Goal: Information Seeking & Learning: Find contact information

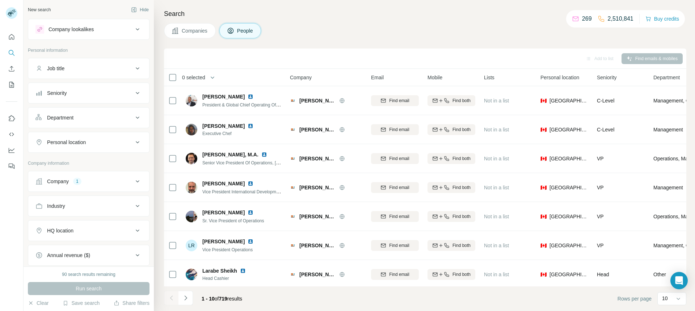
click at [195, 31] on span "Companies" at bounding box center [195, 30] width 26 height 7
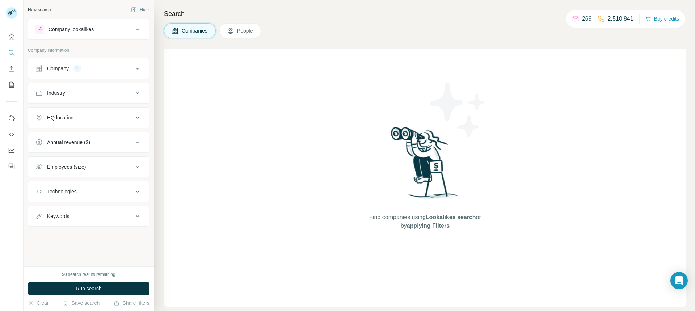
click at [243, 25] on button "People" at bounding box center [240, 30] width 42 height 15
click at [240, 34] on button "People" at bounding box center [240, 30] width 42 height 15
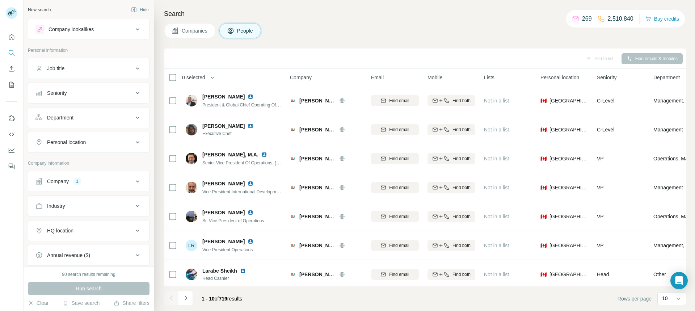
scroll to position [7, 0]
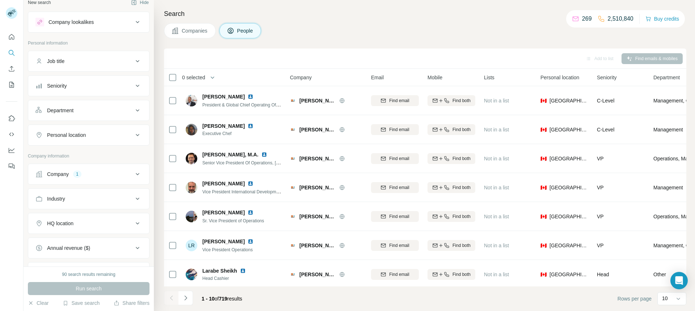
click at [138, 177] on icon at bounding box center [137, 174] width 9 height 9
click at [79, 210] on icon "button" at bounding box center [77, 209] width 6 height 6
click at [79, 236] on div "Industry" at bounding box center [89, 246] width 122 height 21
click at [71, 190] on input "text" at bounding box center [88, 192] width 106 height 13
click at [101, 189] on input "text" at bounding box center [88, 192] width 106 height 13
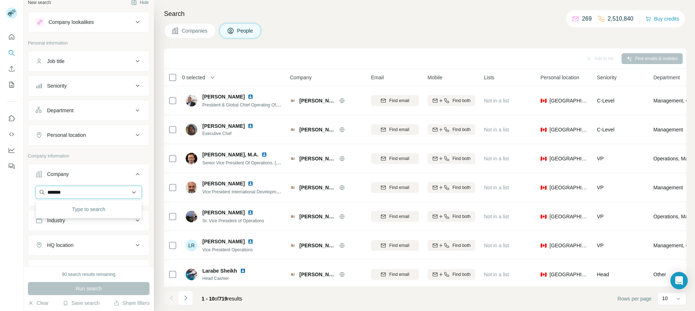
click at [94, 187] on input "*******" at bounding box center [88, 192] width 106 height 13
click at [93, 187] on input "*******" at bounding box center [88, 192] width 106 height 13
click at [47, 197] on input "*******" at bounding box center [88, 192] width 106 height 13
paste input "**********"
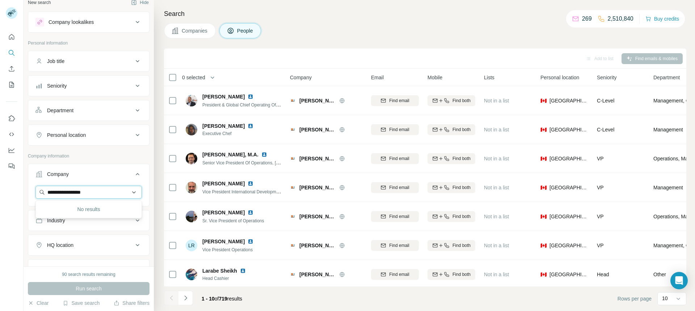
click at [98, 193] on input "**********" at bounding box center [88, 192] width 106 height 13
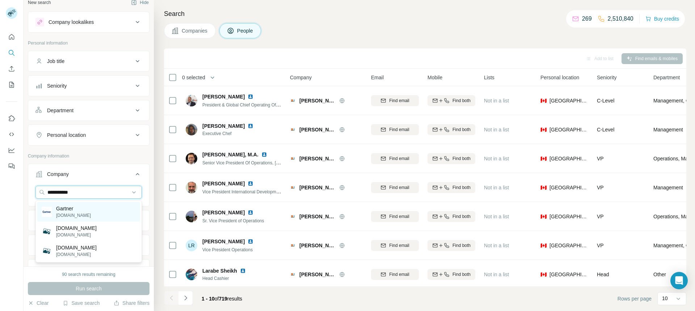
type input "**********"
click at [65, 210] on p "Gartner" at bounding box center [73, 208] width 35 height 7
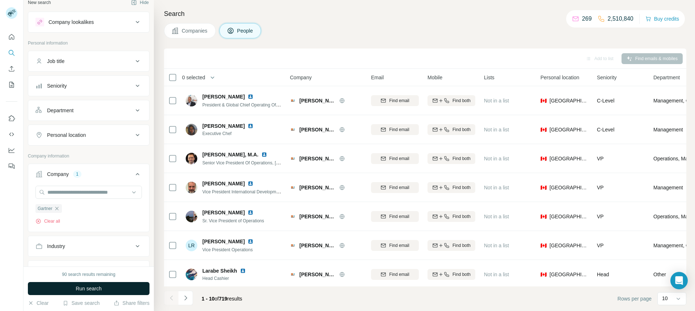
click at [98, 286] on span "Run search" at bounding box center [89, 288] width 26 height 7
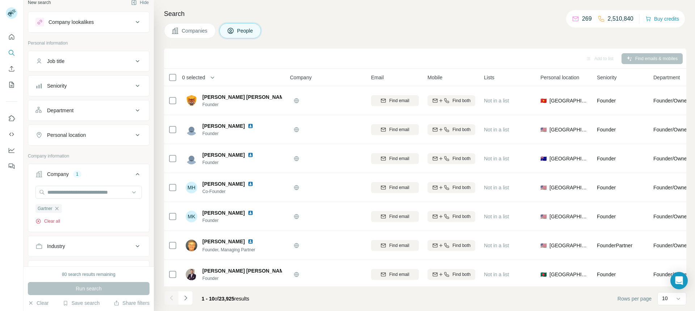
click at [54, 221] on button "Clear all" at bounding box center [47, 221] width 25 height 7
click at [104, 193] on input "text" at bounding box center [88, 192] width 106 height 13
paste input "**********"
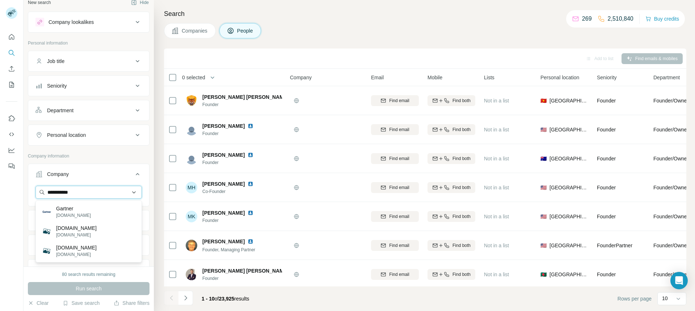
type input "**********"
click at [73, 207] on p "Gartner" at bounding box center [73, 208] width 35 height 7
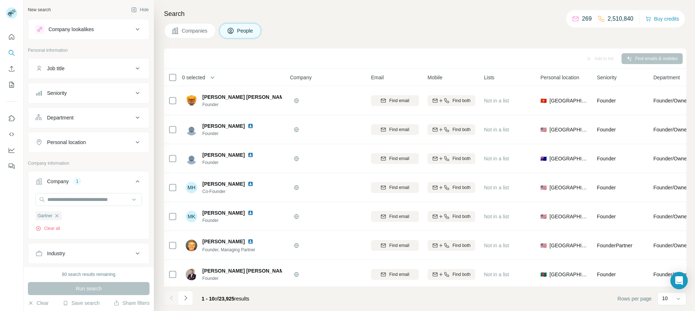
scroll to position [141, 0]
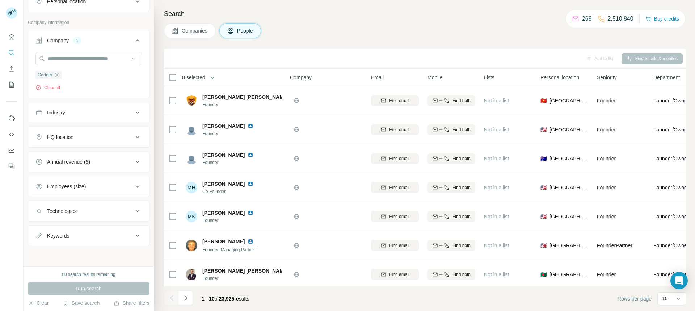
click at [98, 285] on div "Run search" at bounding box center [89, 288] width 122 height 13
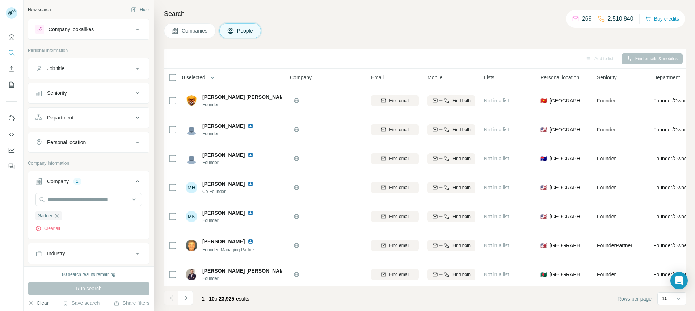
click at [36, 305] on button "Clear" at bounding box center [38, 302] width 21 height 7
click at [40, 300] on button "Clear" at bounding box center [38, 302] width 21 height 7
click at [70, 201] on input "text" at bounding box center [88, 199] width 106 height 13
paste input "**********"
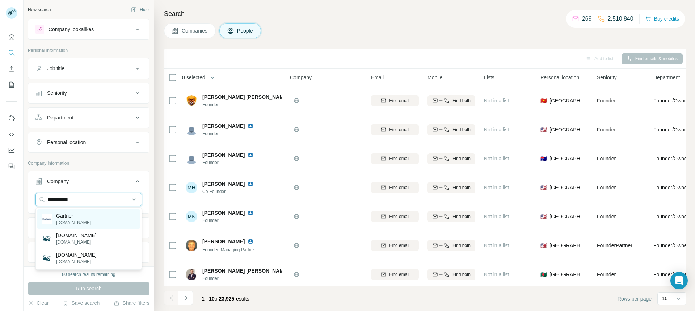
type input "**********"
click at [86, 217] on div "Gartner gartner.com" at bounding box center [88, 219] width 103 height 20
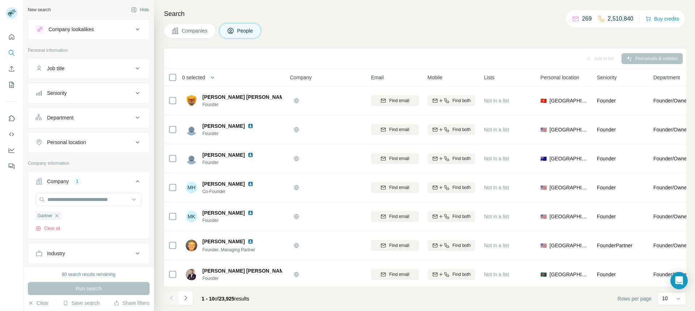
click at [94, 282] on div "Run search" at bounding box center [89, 288] width 122 height 13
click at [92, 284] on div "Run search" at bounding box center [89, 288] width 122 height 13
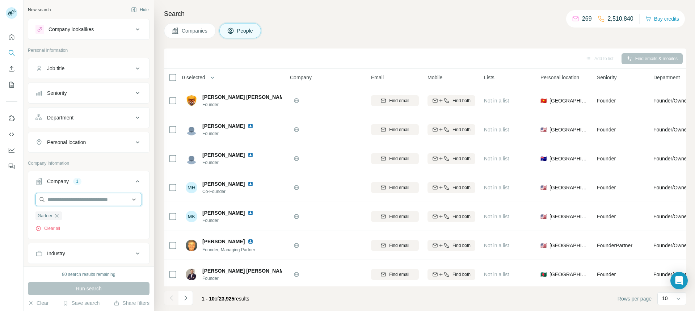
click at [96, 203] on input "text" at bounding box center [88, 199] width 106 height 13
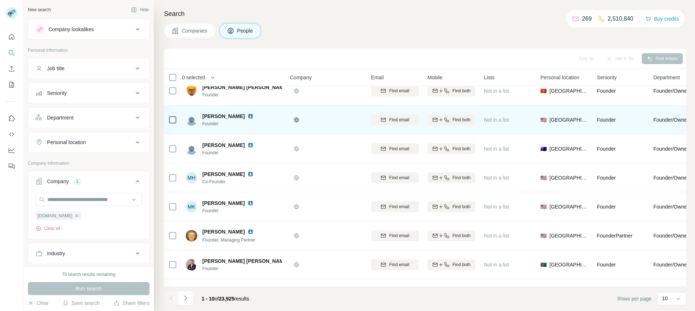
scroll to position [24, 0]
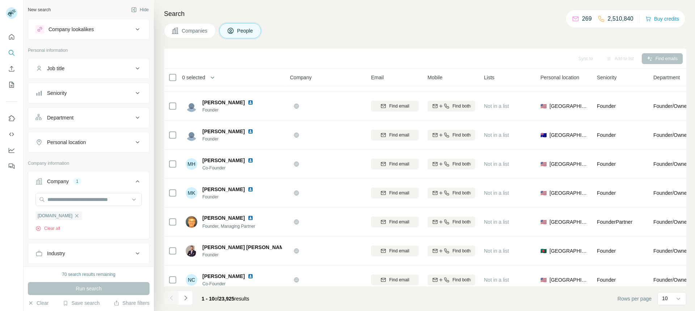
click at [202, 34] on span "Companies" at bounding box center [195, 30] width 26 height 7
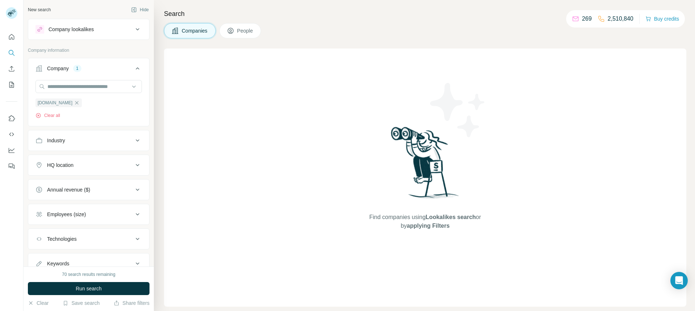
click at [248, 32] on span "People" at bounding box center [245, 30] width 17 height 7
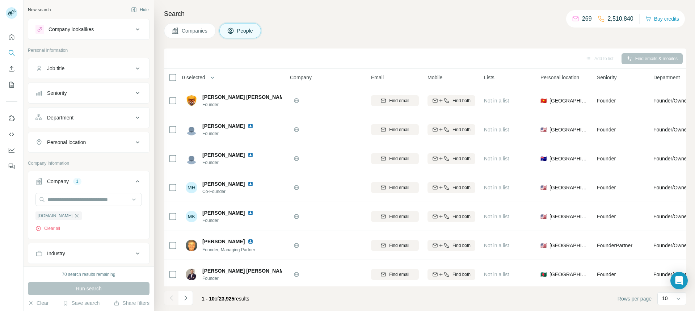
click at [202, 33] on span "Companies" at bounding box center [195, 30] width 26 height 7
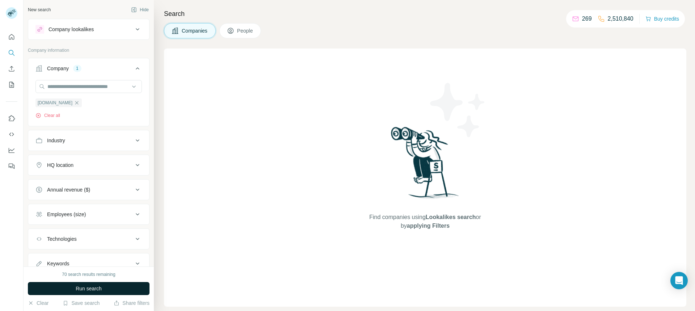
click at [92, 286] on span "Run search" at bounding box center [89, 288] width 26 height 7
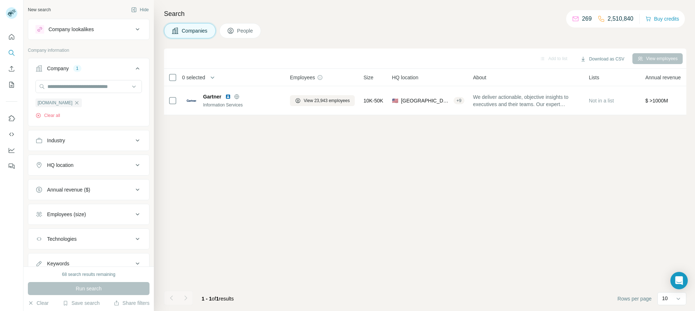
click at [242, 29] on span "People" at bounding box center [245, 30] width 17 height 7
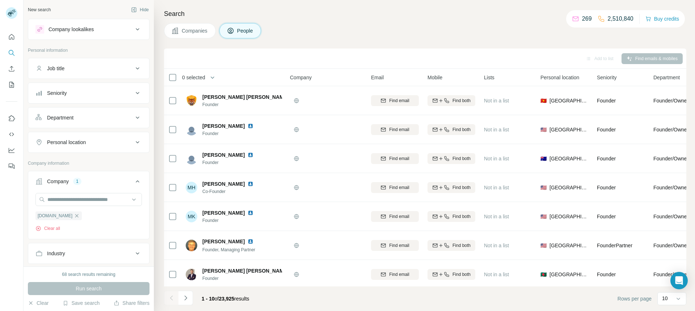
click at [61, 178] on div "Company" at bounding box center [58, 181] width 22 height 7
click at [67, 189] on button "Company 1" at bounding box center [88, 181] width 121 height 17
click at [74, 214] on icon "button" at bounding box center [77, 216] width 6 height 6
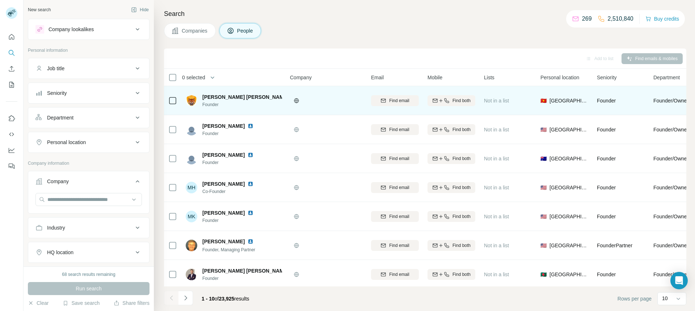
click at [196, 33] on span "Companies" at bounding box center [195, 30] width 26 height 7
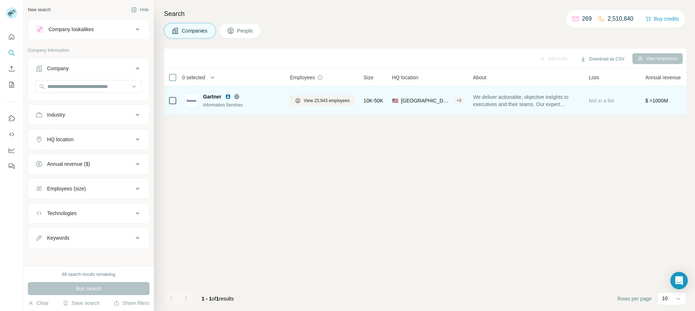
click at [210, 97] on span "Gartner" at bounding box center [212, 96] width 18 height 7
click at [195, 102] on img at bounding box center [192, 101] width 12 height 12
click at [211, 98] on span "Gartner" at bounding box center [212, 96] width 18 height 7
click at [327, 101] on span "View 23,943 employees" at bounding box center [327, 100] width 46 height 7
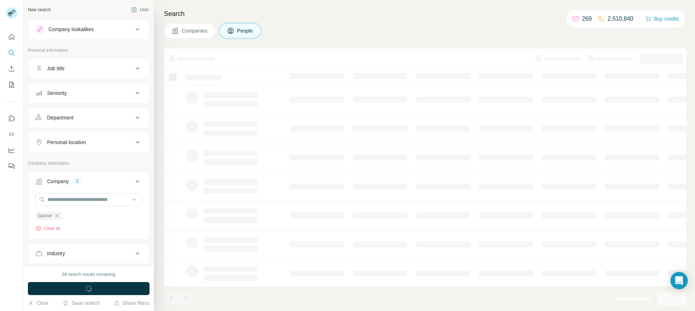
click at [196, 34] on button "Companies" at bounding box center [190, 30] width 52 height 15
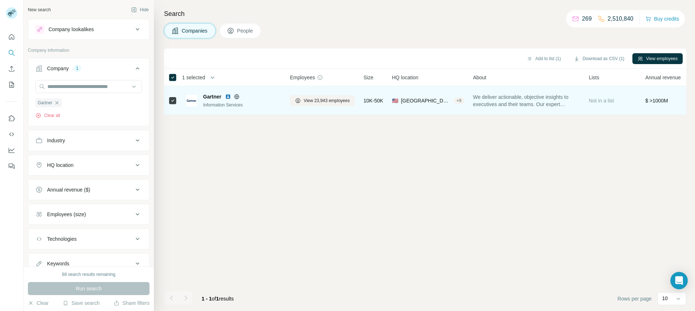
drag, startPoint x: 191, startPoint y: 103, endPoint x: 387, endPoint y: 89, distance: 195.9
click at [192, 103] on img at bounding box center [192, 101] width 12 height 12
click at [539, 95] on span "We deliver actionable, objective insights to executives and their teams. Our ex…" at bounding box center [526, 100] width 107 height 14
click at [575, 98] on span "We deliver actionable, objective insights to executives and their teams. Our ex…" at bounding box center [526, 100] width 107 height 14
click at [237, 97] on icon at bounding box center [237, 97] width 6 height 6
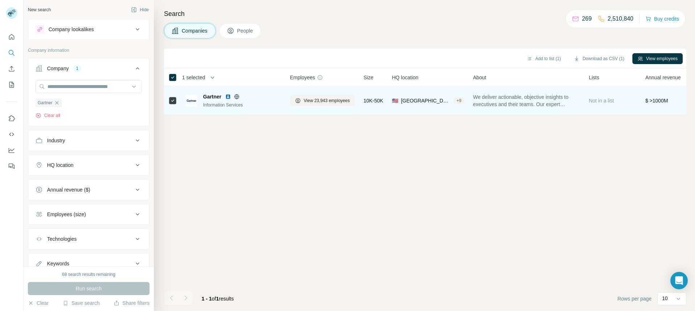
click at [237, 97] on icon at bounding box center [237, 97] width 6 height 6
click at [546, 102] on span "We deliver actionable, objective insights to executives and their teams. Our ex…" at bounding box center [526, 100] width 107 height 14
click at [552, 103] on span "We deliver actionable, objective insights to executives and their teams. Our ex…" at bounding box center [526, 100] width 107 height 14
click at [477, 97] on span "We deliver actionable, objective insights to executives and their teams. Our ex…" at bounding box center [526, 100] width 107 height 14
click at [478, 97] on span "We deliver actionable, objective insights to executives and their teams. Our ex…" at bounding box center [526, 100] width 107 height 14
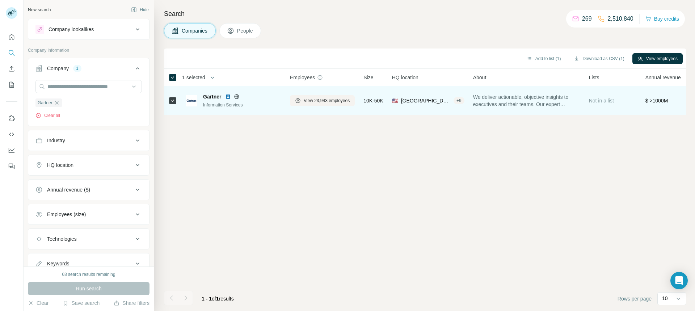
click at [478, 97] on span "We deliver actionable, objective insights to executives and their teams. Our ex…" at bounding box center [526, 100] width 107 height 14
click at [578, 106] on span "We deliver actionable, objective insights to executives and their teams. Our ex…" at bounding box center [526, 100] width 107 height 14
click at [228, 96] on img at bounding box center [228, 97] width 6 height 6
click at [325, 100] on span "View 23,943 employees" at bounding box center [327, 100] width 46 height 7
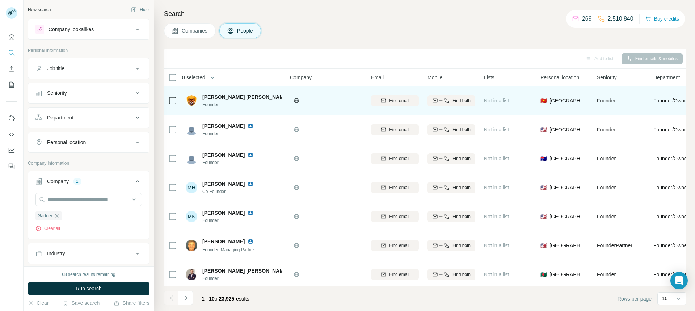
click at [190, 26] on button "Companies" at bounding box center [190, 30] width 52 height 15
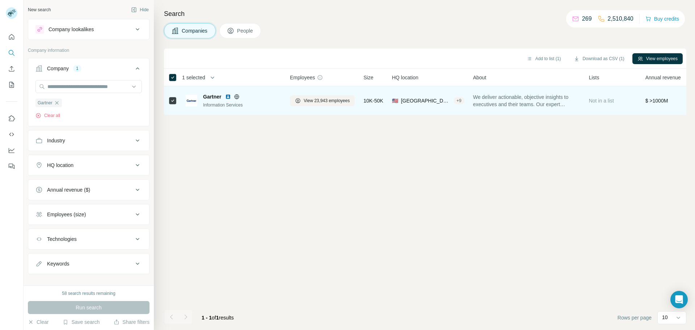
click at [510, 101] on span "We deliver actionable, objective insights to executives and their teams. Our ex…" at bounding box center [526, 100] width 107 height 14
click at [490, 101] on span "We deliver actionable, objective insights to executives and their teams. Our ex…" at bounding box center [526, 100] width 107 height 14
drag, startPoint x: 478, startPoint y: 97, endPoint x: 574, endPoint y: 106, distance: 97.0
click at [574, 106] on span "We deliver actionable, objective insights to executives and their teams. Our ex…" at bounding box center [526, 100] width 107 height 14
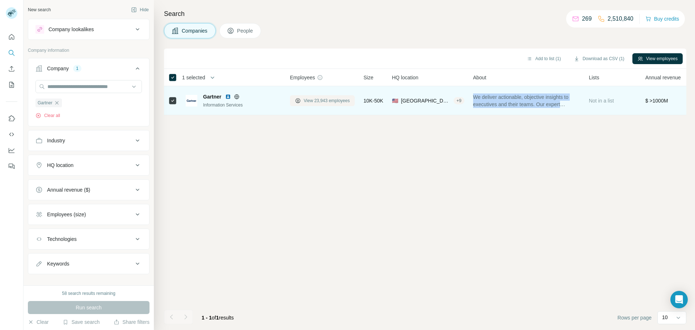
click at [325, 101] on span "View 23,943 employees" at bounding box center [327, 100] width 46 height 7
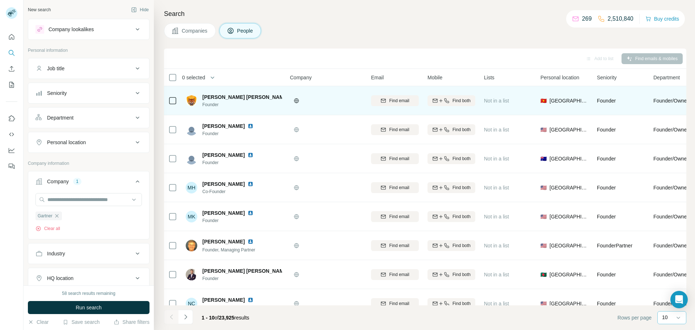
click at [661, 310] on div "10" at bounding box center [671, 317] width 29 height 13
click at [668, 260] on p "60" at bounding box center [666, 261] width 6 height 7
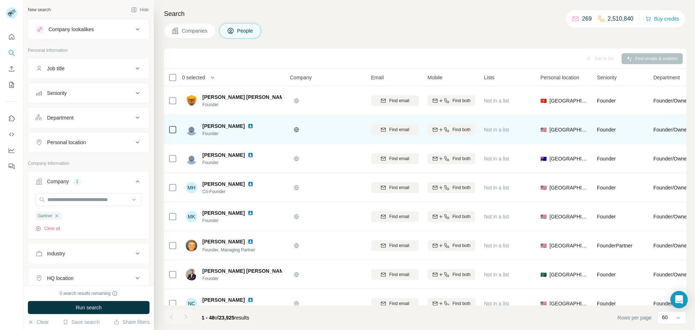
click at [563, 131] on span "[GEOGRAPHIC_DATA]" at bounding box center [568, 129] width 39 height 7
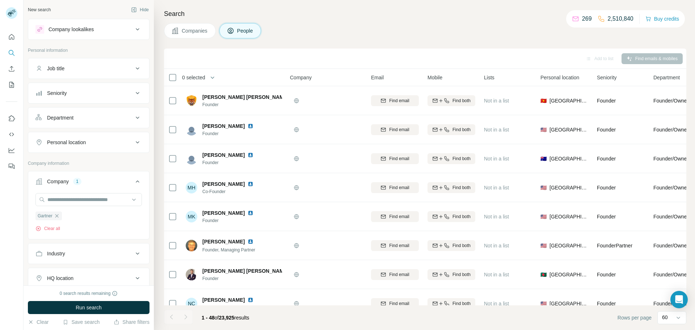
drag, startPoint x: 563, startPoint y: 131, endPoint x: 448, endPoint y: 4, distance: 170.9
click at [563, 131] on span "[GEOGRAPHIC_DATA]" at bounding box center [568, 129] width 39 height 7
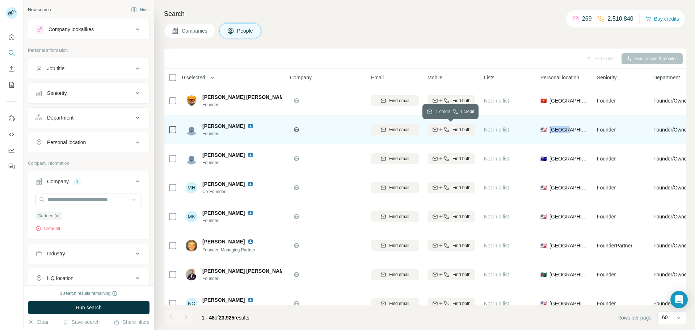
click at [444, 132] on icon "button" at bounding box center [447, 130] width 6 height 6
click at [248, 125] on img at bounding box center [251, 126] width 6 height 6
